Goal: Information Seeking & Learning: Compare options

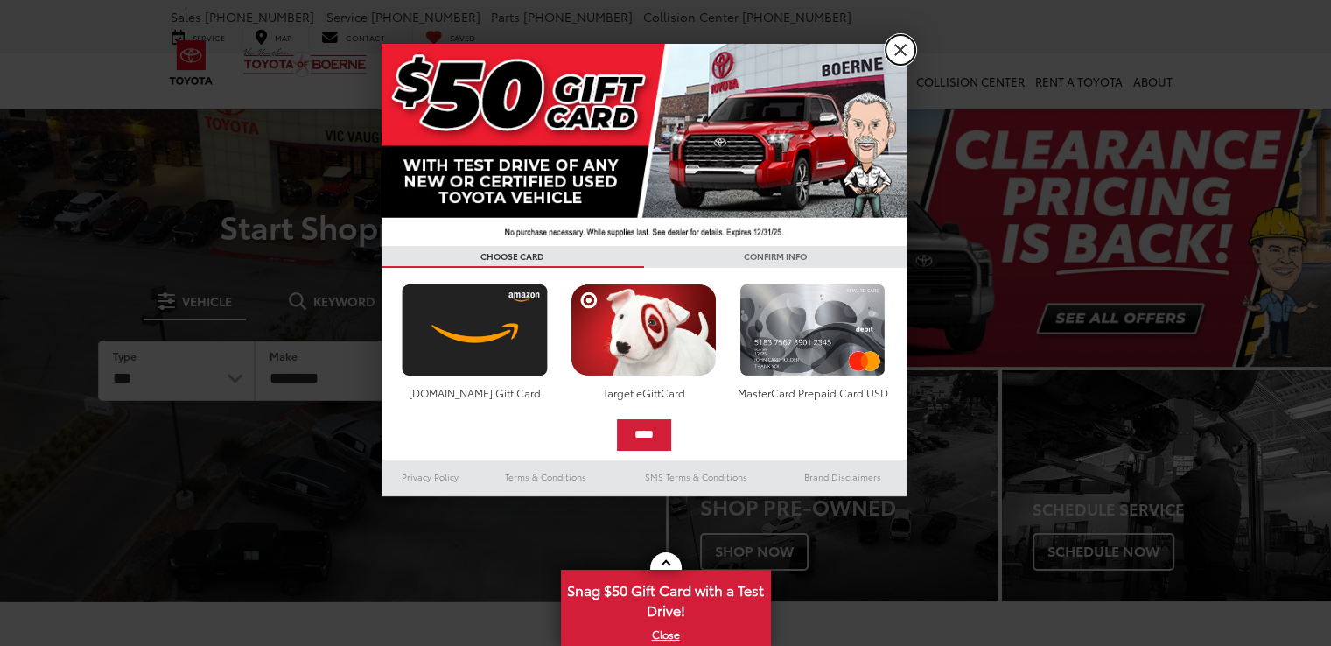
click at [900, 54] on link "X" at bounding box center [900, 50] width 30 height 30
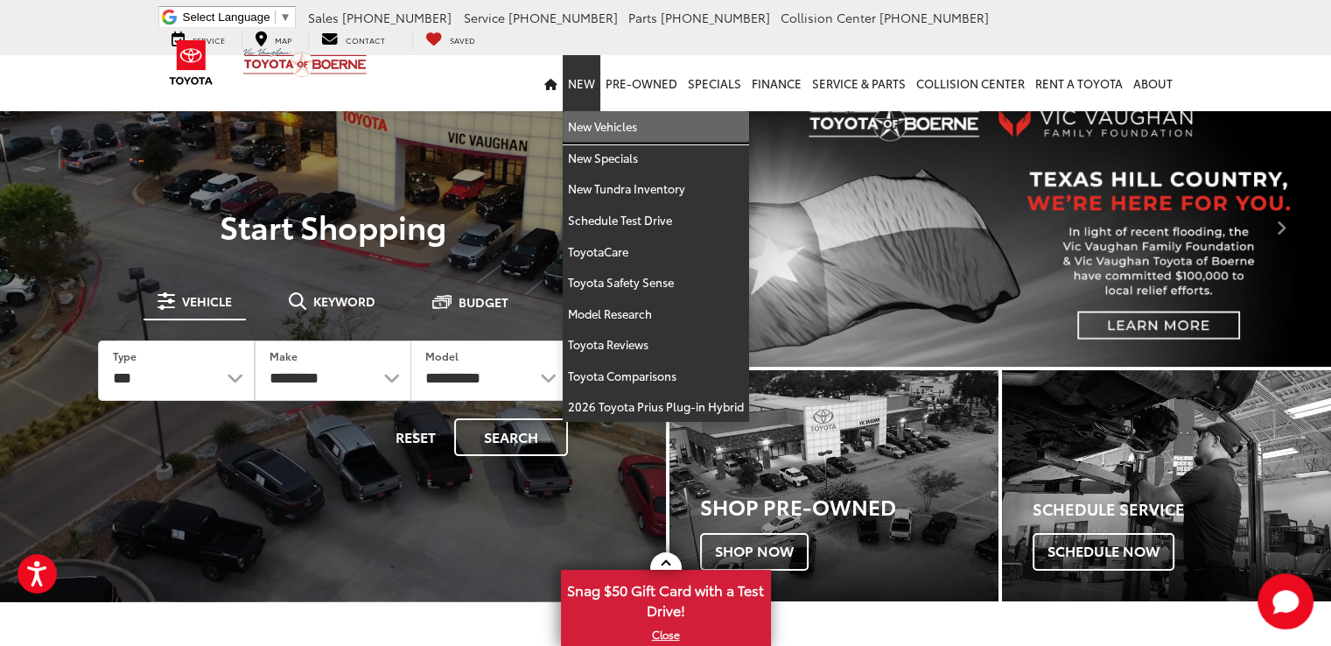
click at [598, 126] on link "New Vehicles" at bounding box center [656, 126] width 186 height 31
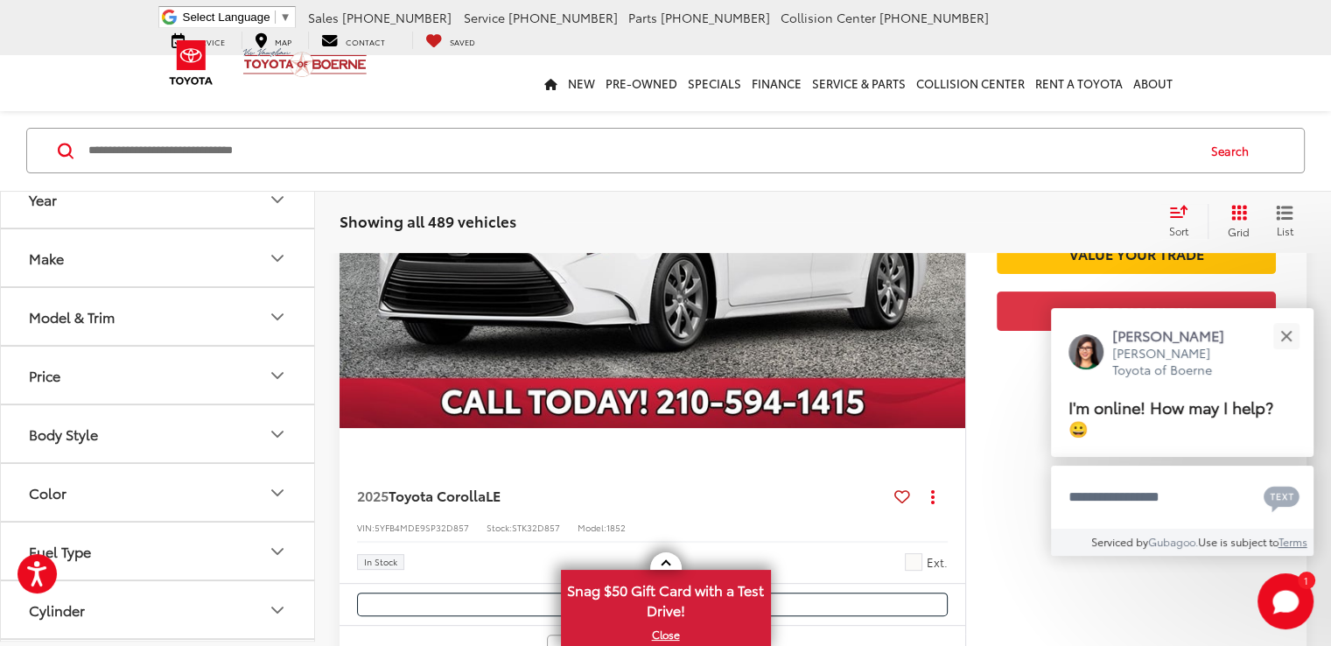
scroll to position [437, 0]
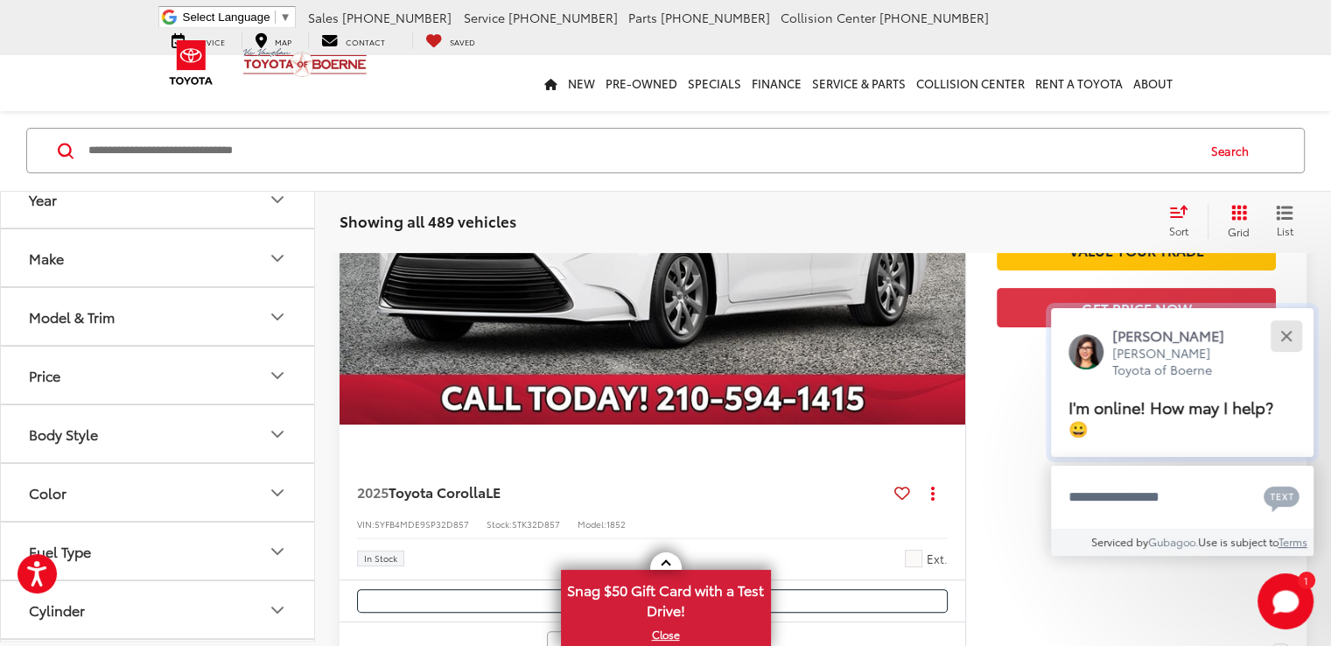
click at [1285, 336] on div "Close" at bounding box center [1285, 335] width 11 height 11
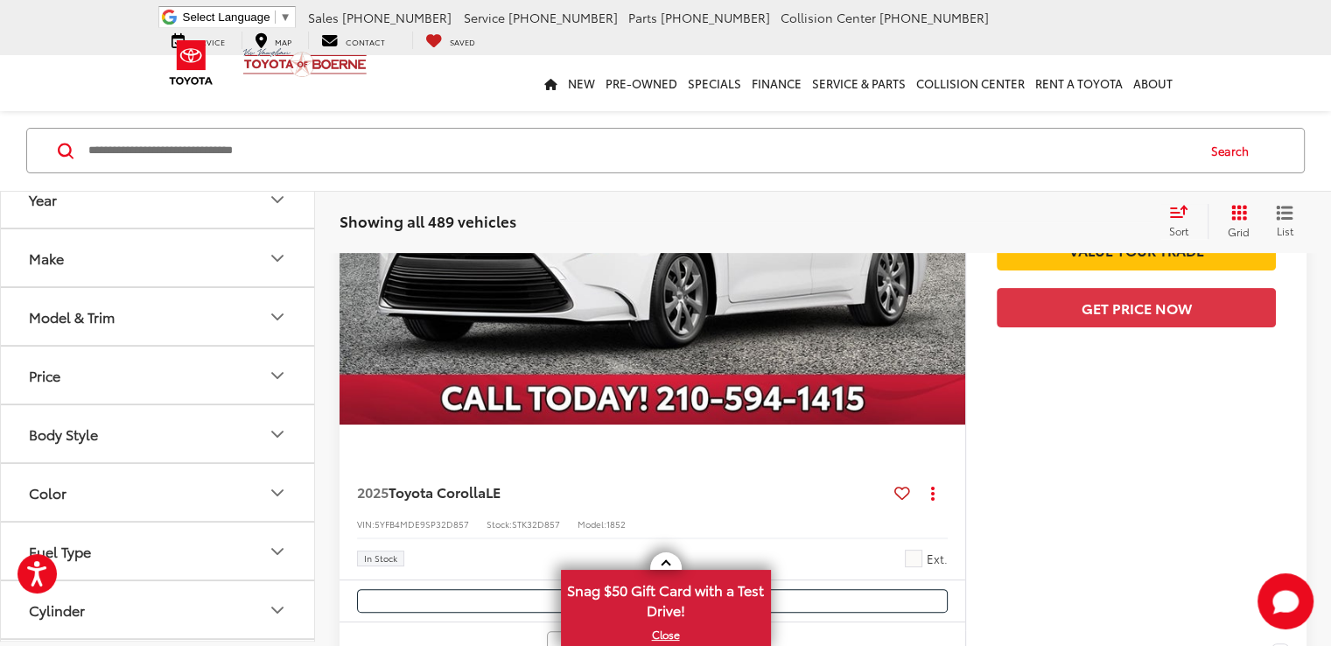
click at [206, 312] on button "Model & Trim" at bounding box center [158, 317] width 315 height 57
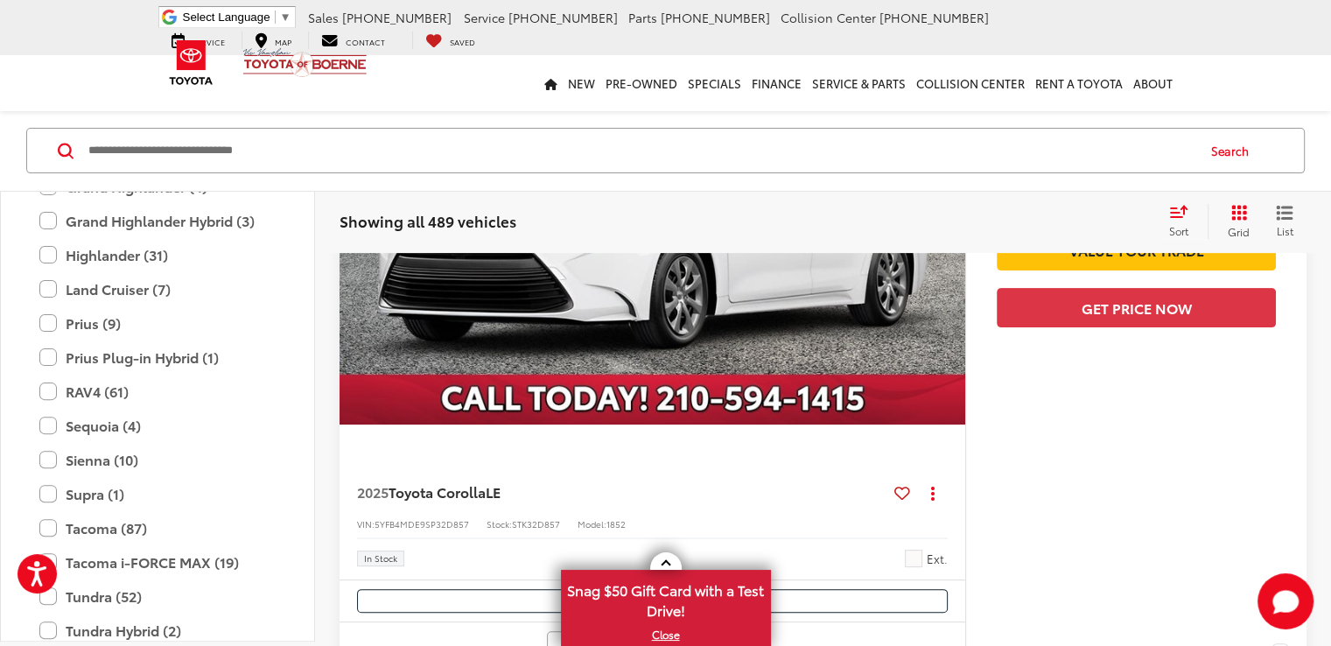
scroll to position [777, 0]
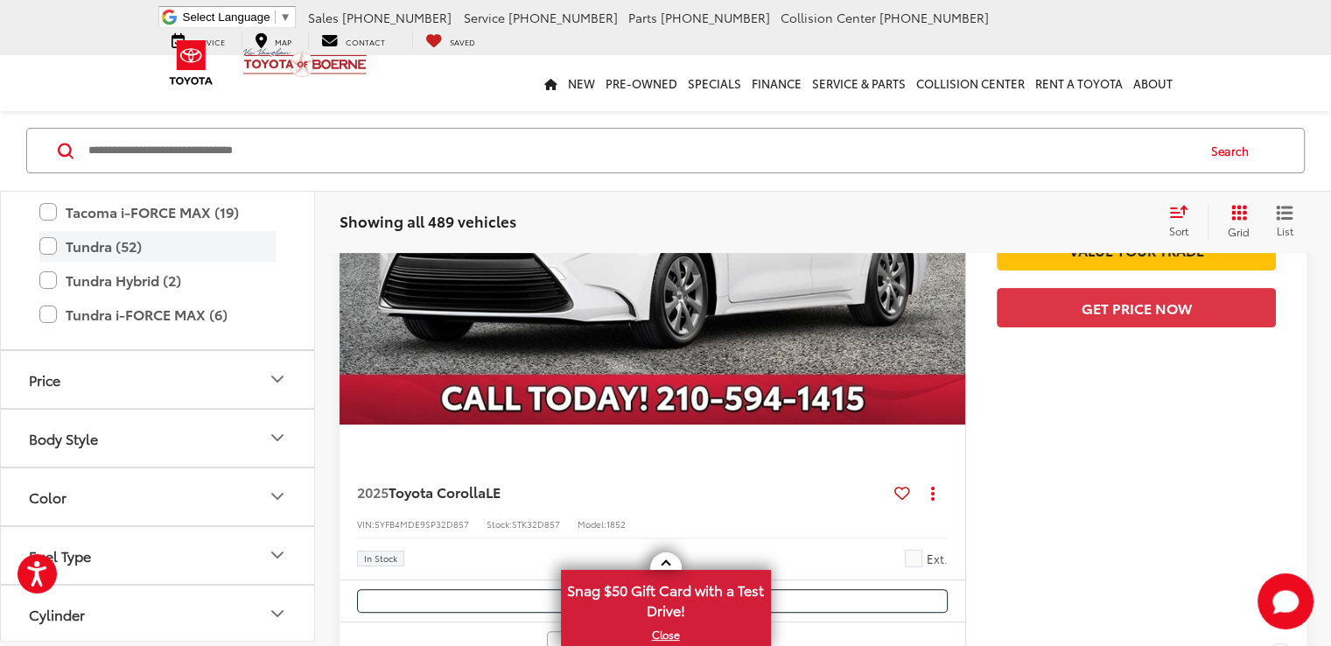
drag, startPoint x: 46, startPoint y: 242, endPoint x: 45, endPoint y: 253, distance: 10.5
click at [46, 241] on label "Tundra (52)" at bounding box center [157, 246] width 236 height 31
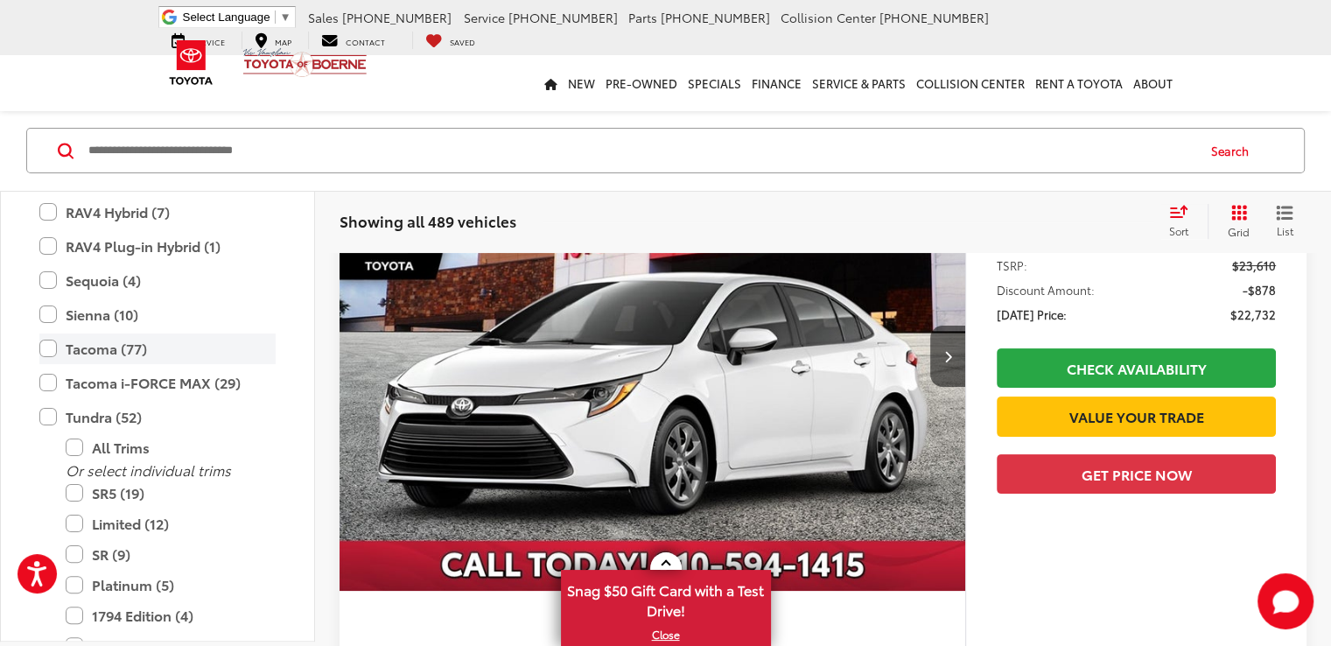
scroll to position [136, 0]
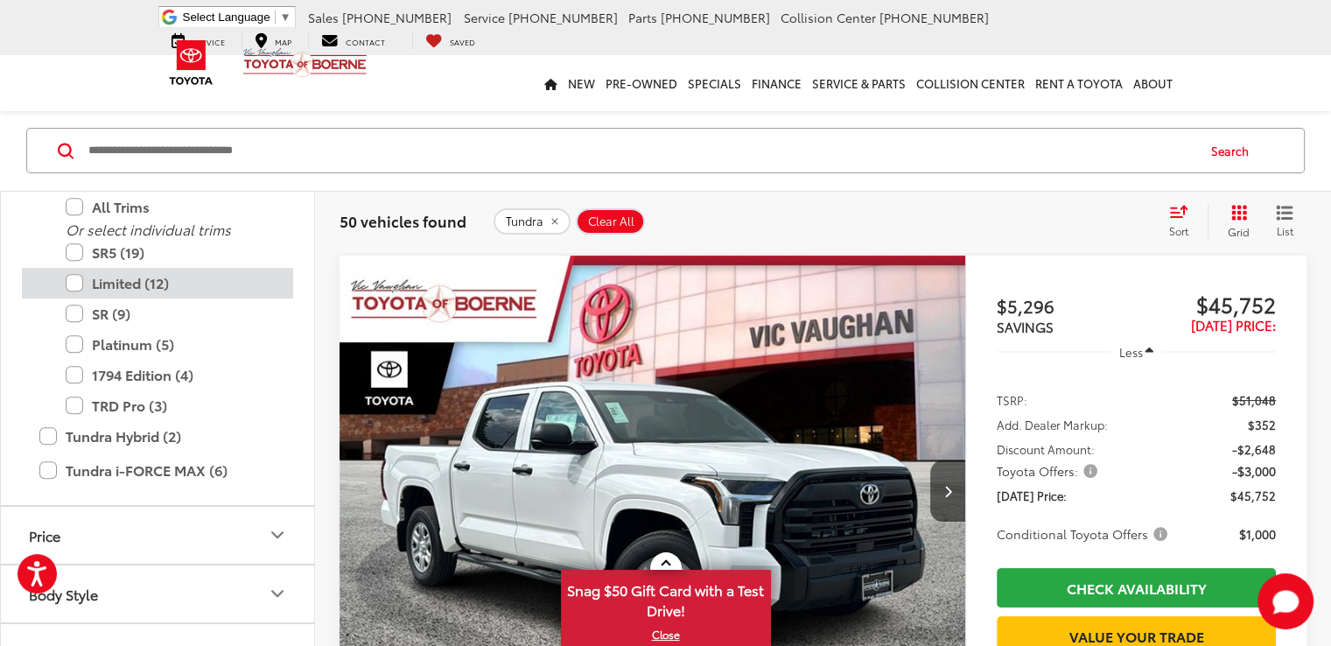
click at [71, 288] on label "Limited (12)" at bounding box center [171, 283] width 210 height 31
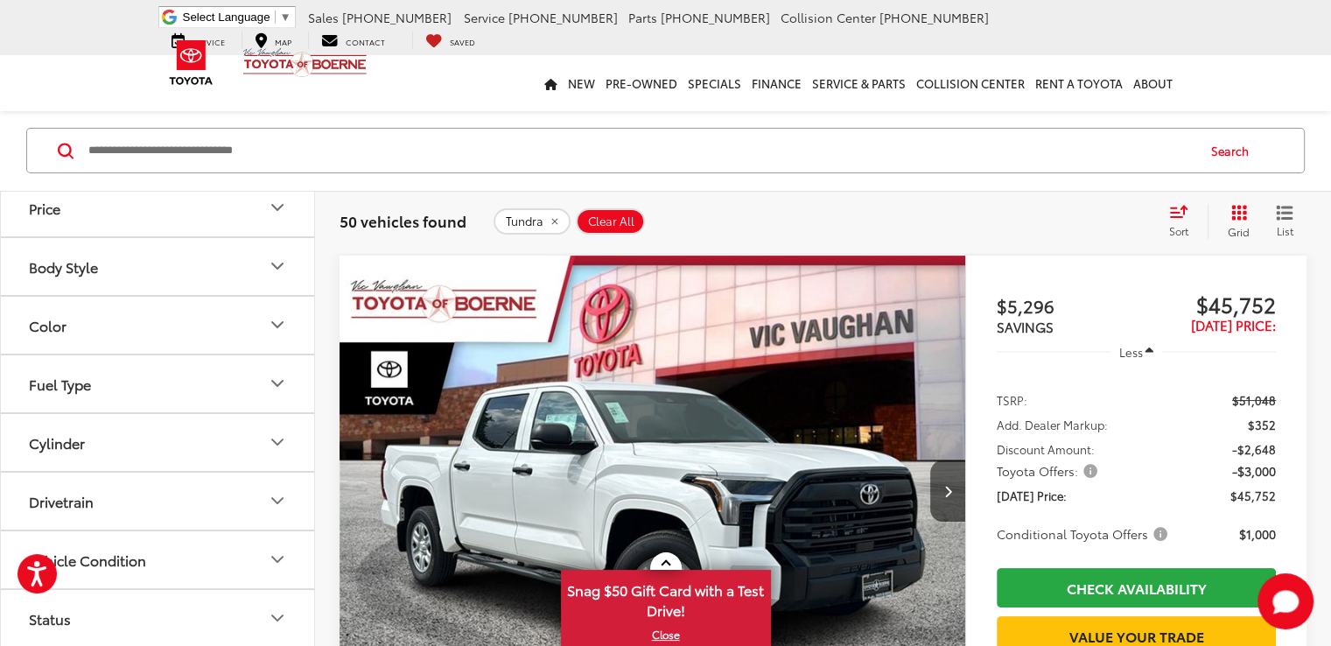
click at [76, 379] on div "Fuel Type" at bounding box center [60, 383] width 62 height 17
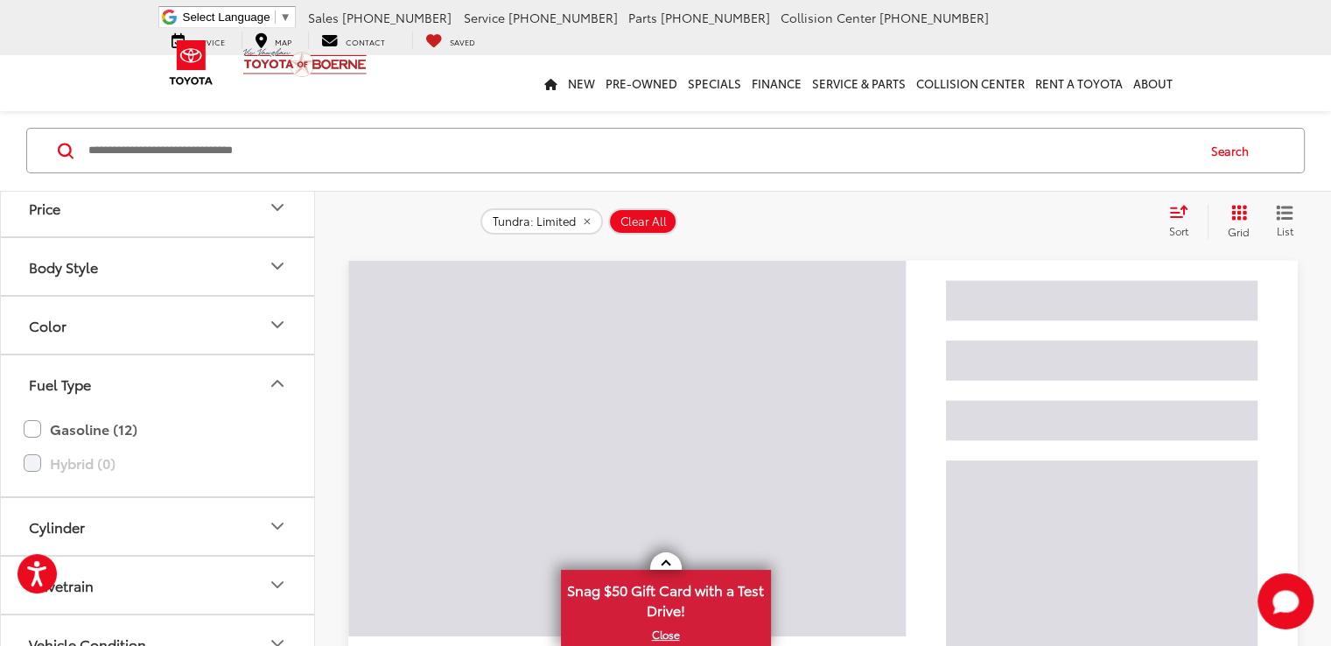
click at [76, 379] on div "Fuel Type" at bounding box center [60, 383] width 62 height 17
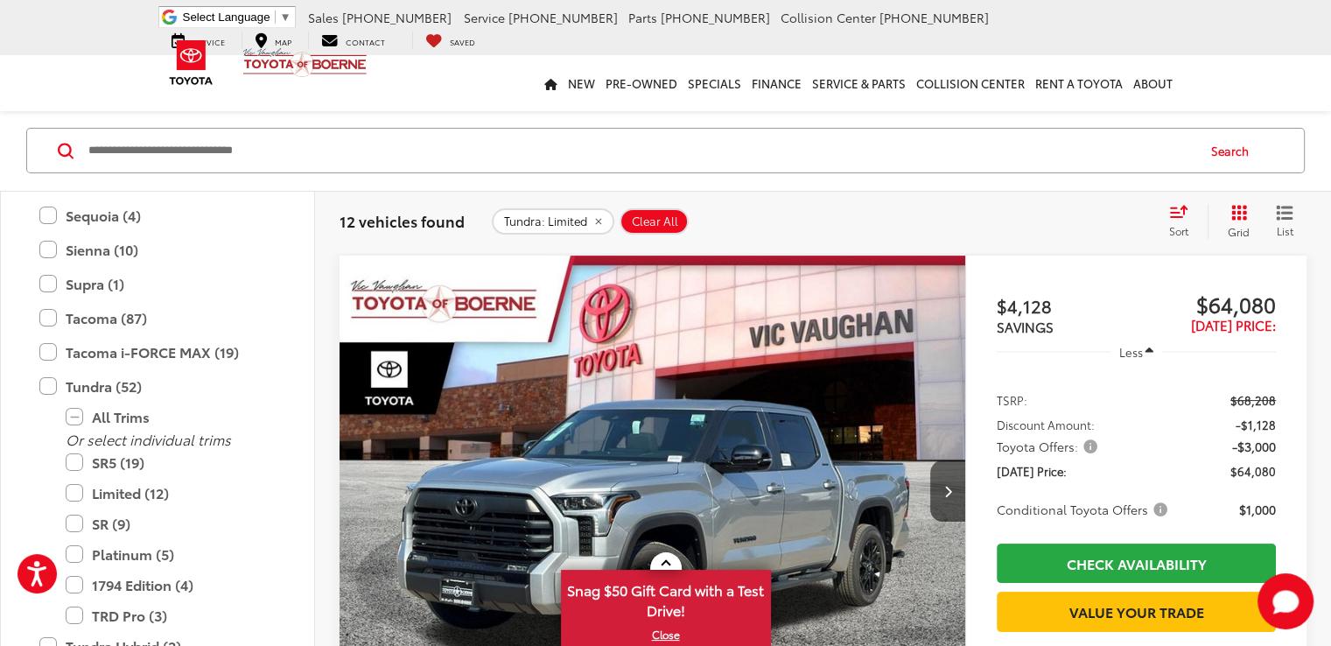
scroll to position [708, 0]
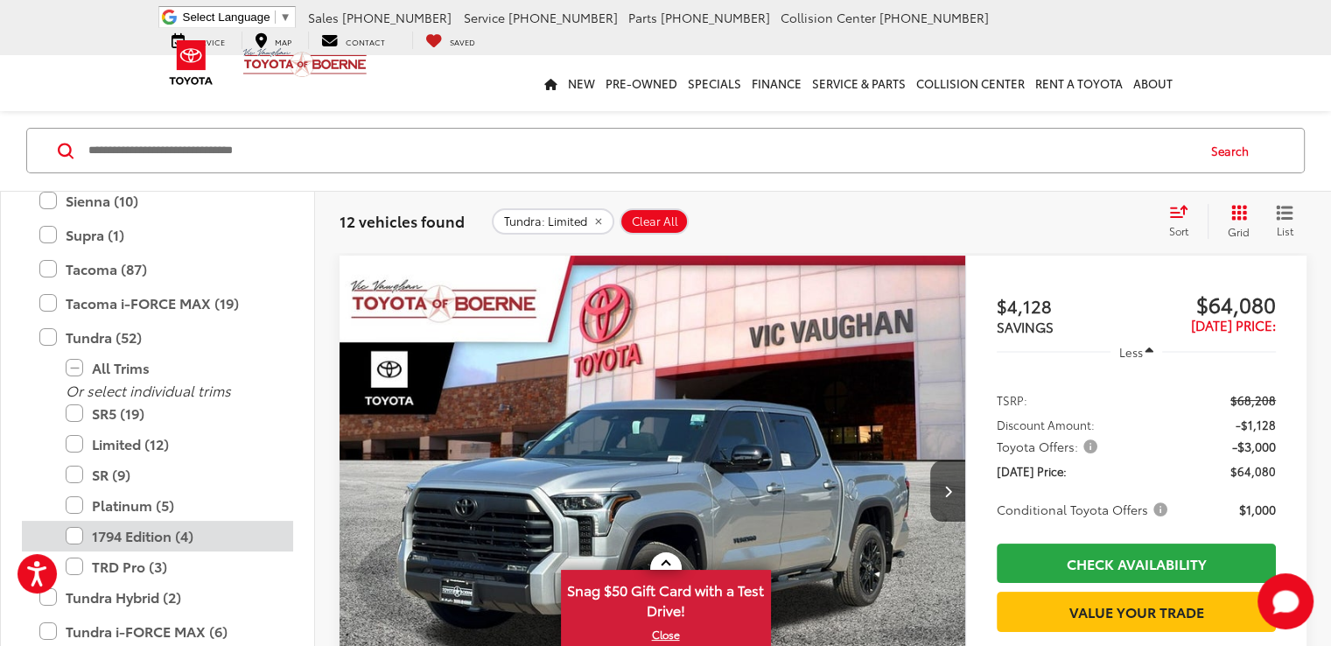
click at [73, 531] on label "1794 Edition (4)" at bounding box center [171, 536] width 210 height 31
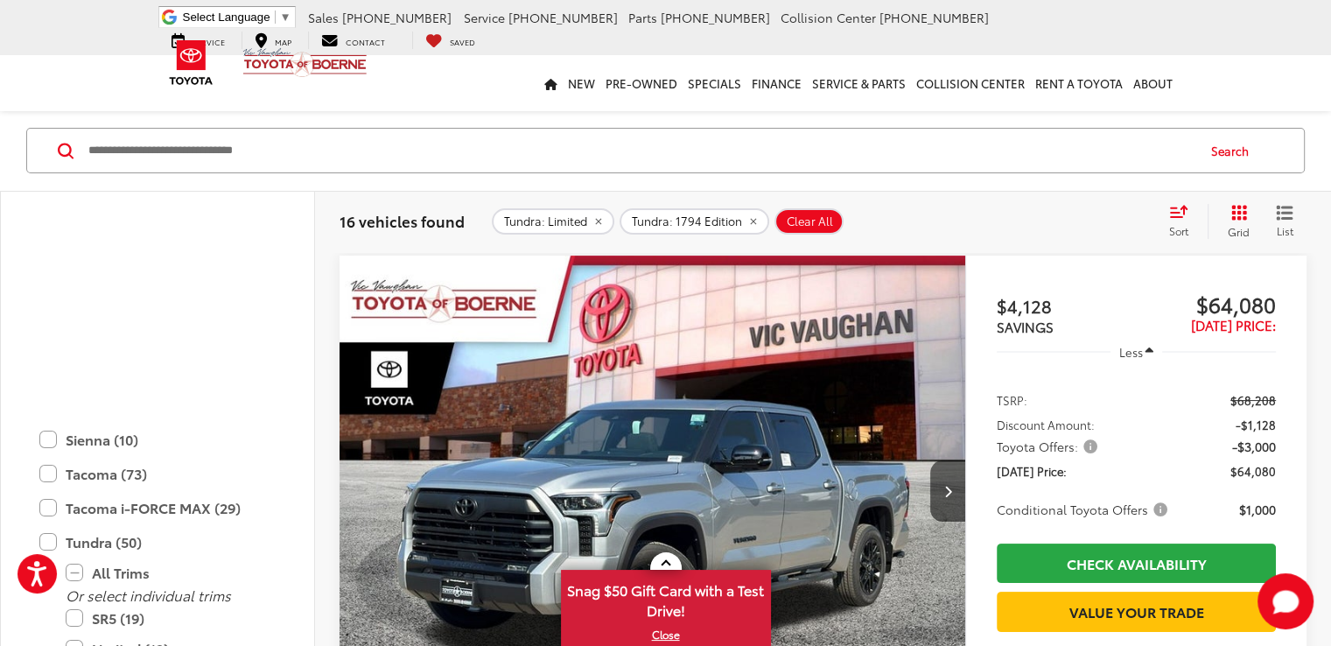
scroll to position [970, 0]
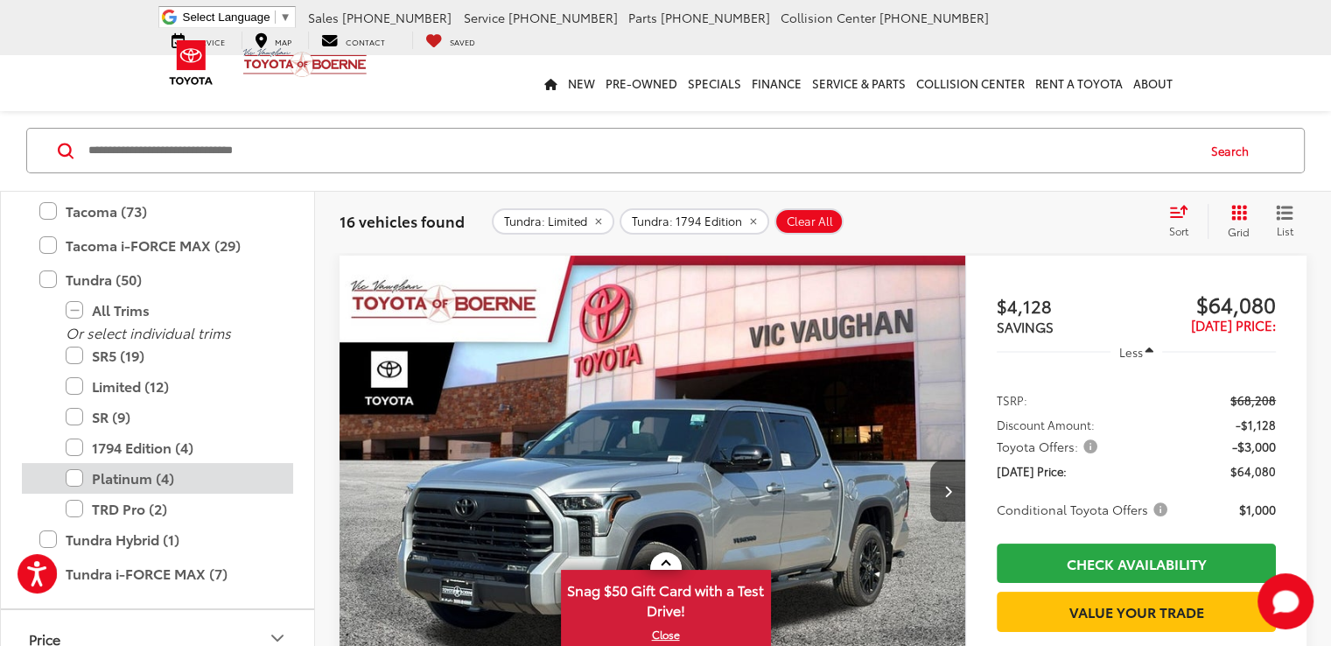
click at [79, 473] on label "Platinum (4)" at bounding box center [171, 478] width 210 height 31
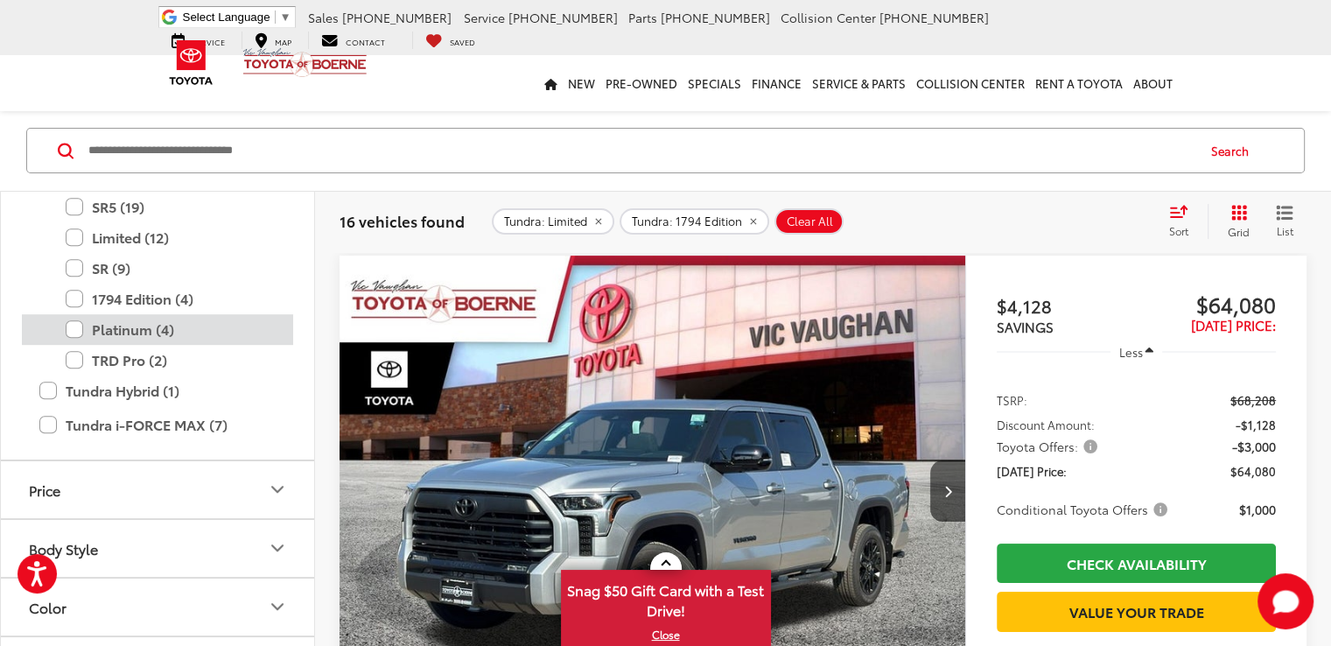
scroll to position [1145, 0]
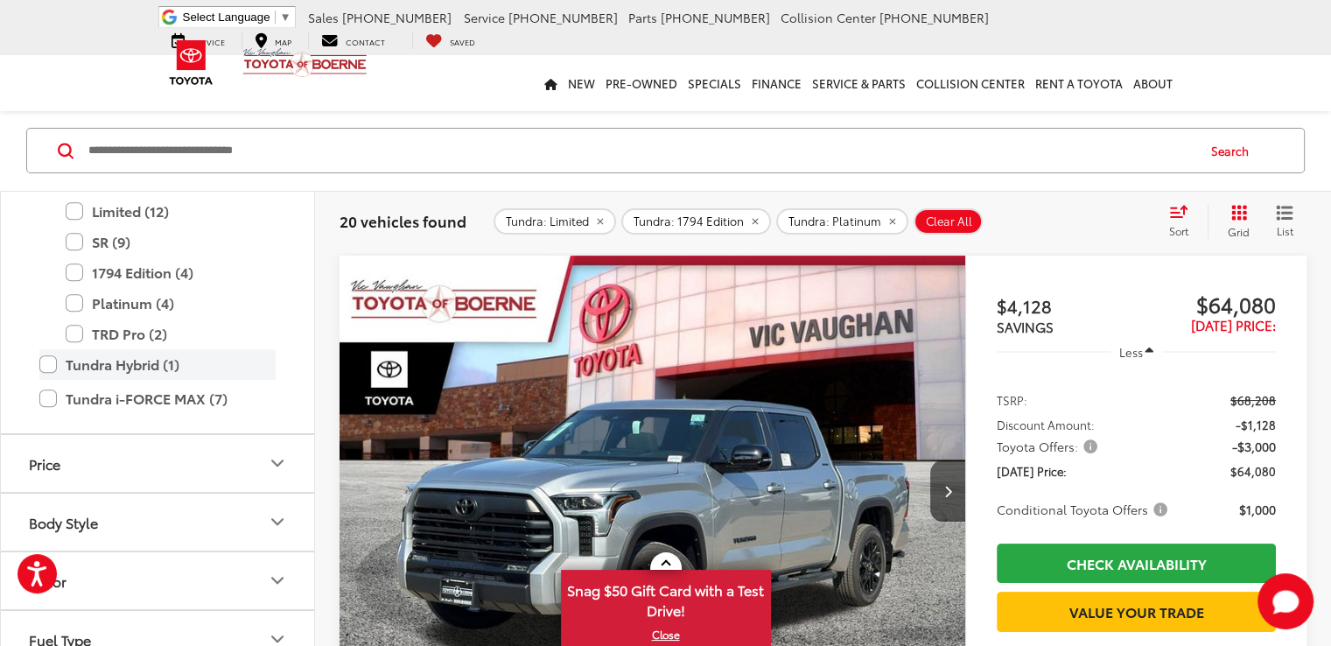
click at [46, 361] on label "Tundra Hybrid (1)" at bounding box center [157, 364] width 236 height 31
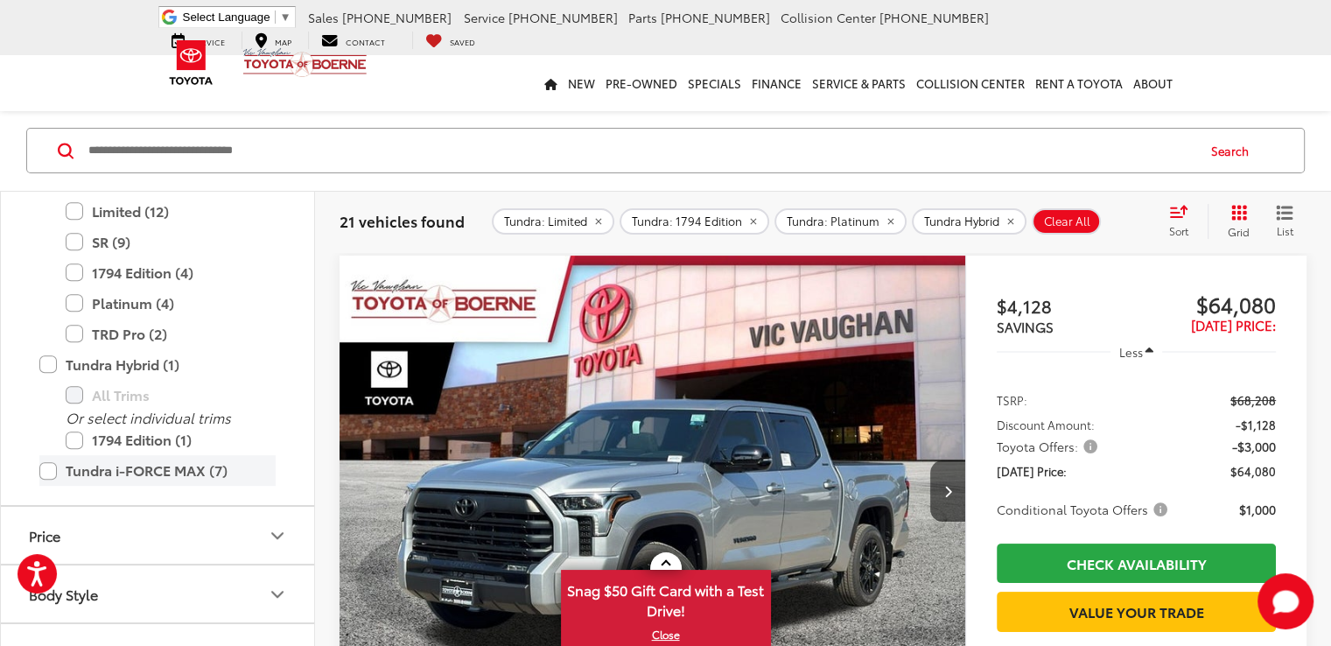
click at [52, 465] on label "Tundra i-FORCE MAX (7)" at bounding box center [157, 470] width 236 height 31
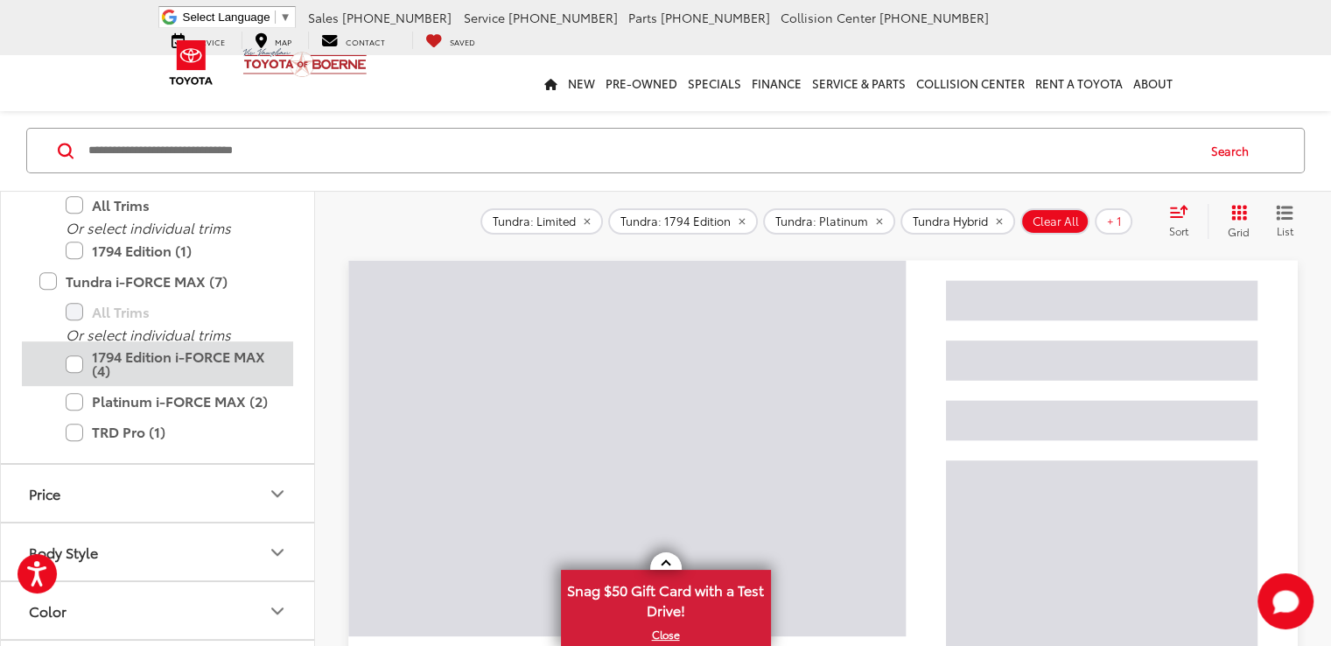
scroll to position [1183, 0]
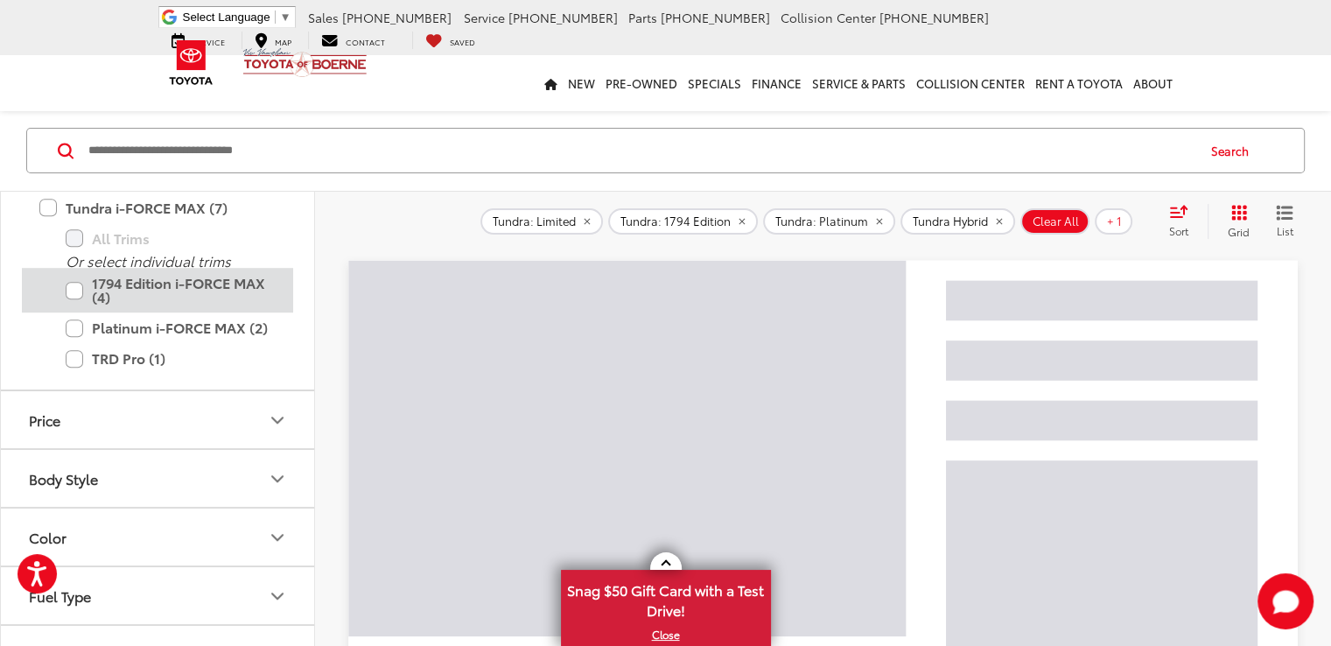
click at [72, 294] on label "1794 Edition i-FORCE MAX (4)" at bounding box center [171, 290] width 210 height 45
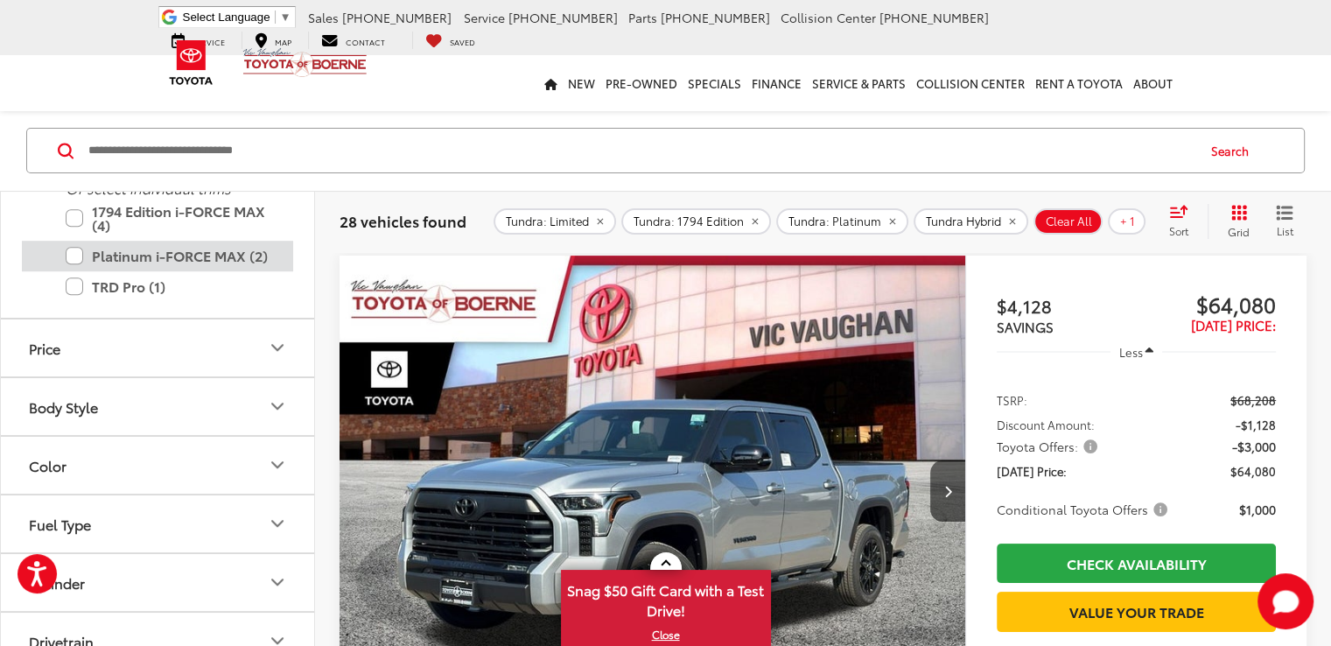
click at [72, 271] on label "Platinum i-FORCE MAX (2)" at bounding box center [171, 256] width 210 height 31
